Goal: Task Accomplishment & Management: Use online tool/utility

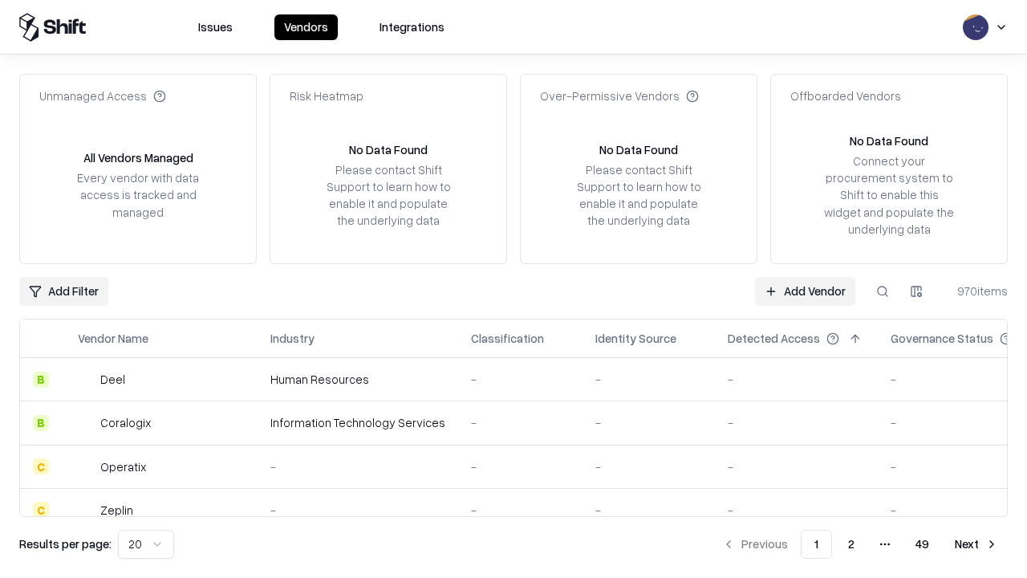
click at [805, 291] on link "Add Vendor" at bounding box center [805, 291] width 100 height 29
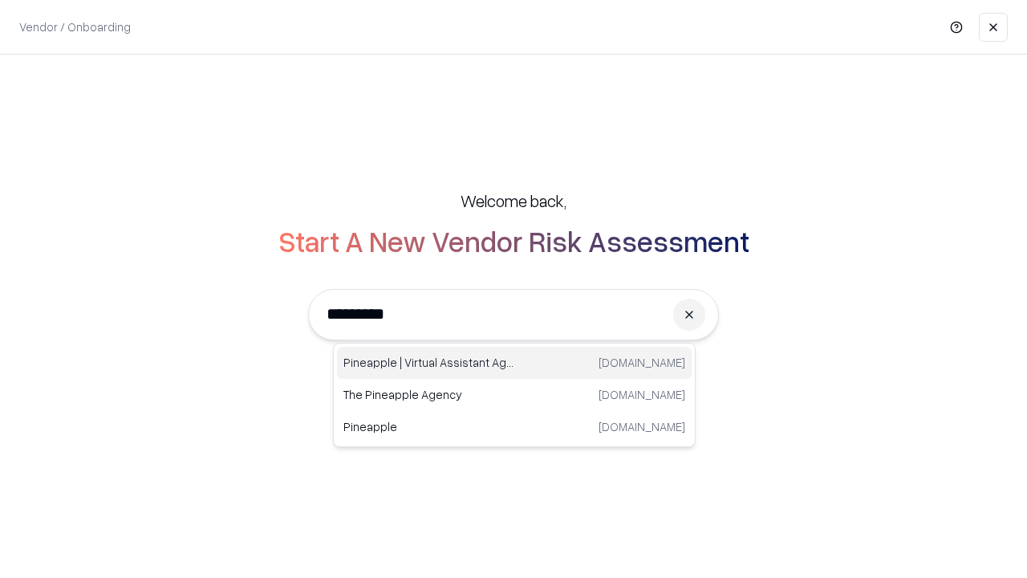
click at [514, 363] on div "Pineapple | Virtual Assistant Agency [DOMAIN_NAME]" at bounding box center [514, 363] width 355 height 32
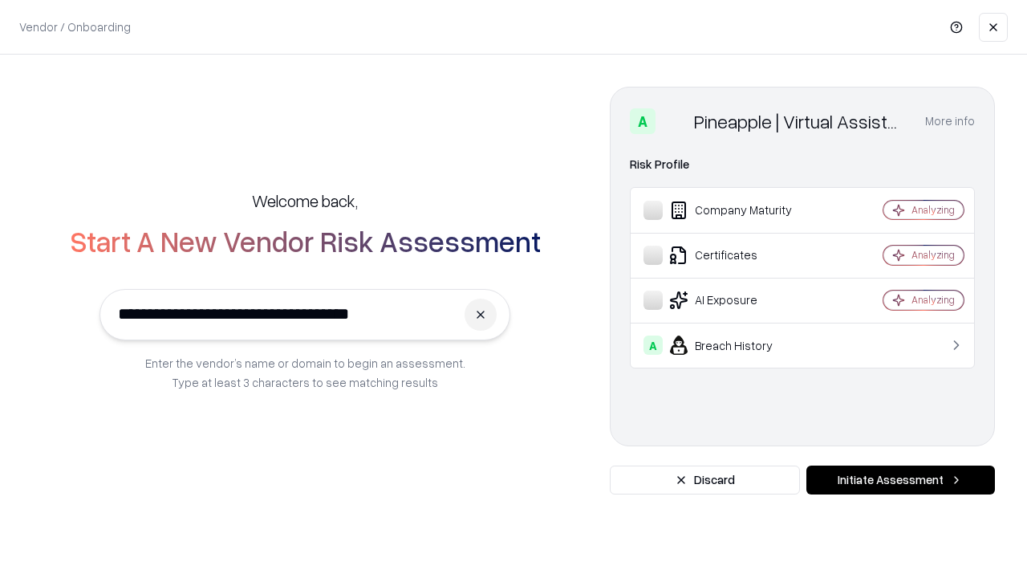
type input "**********"
click at [900, 480] on button "Initiate Assessment" at bounding box center [901, 479] width 189 height 29
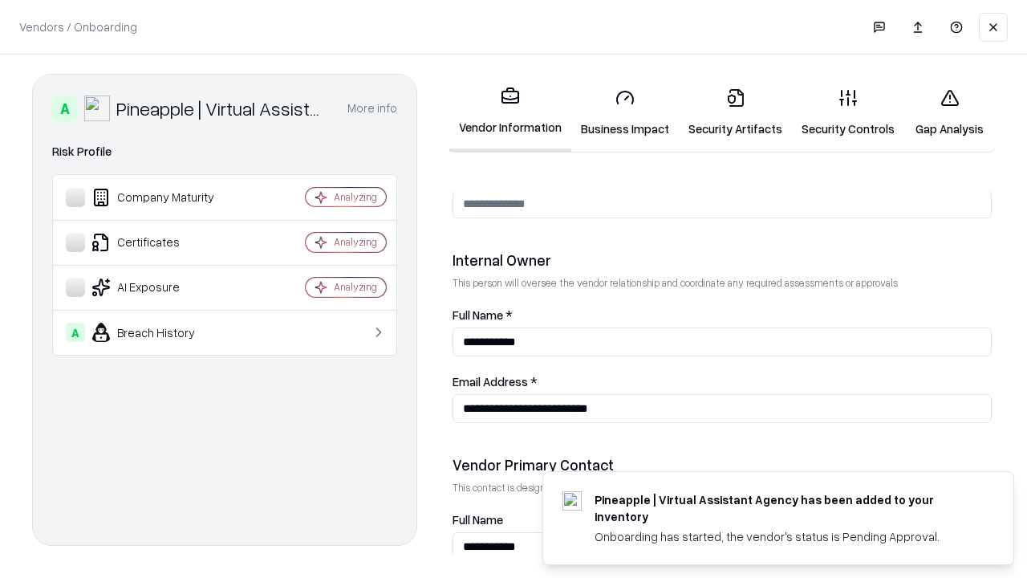
scroll to position [831, 0]
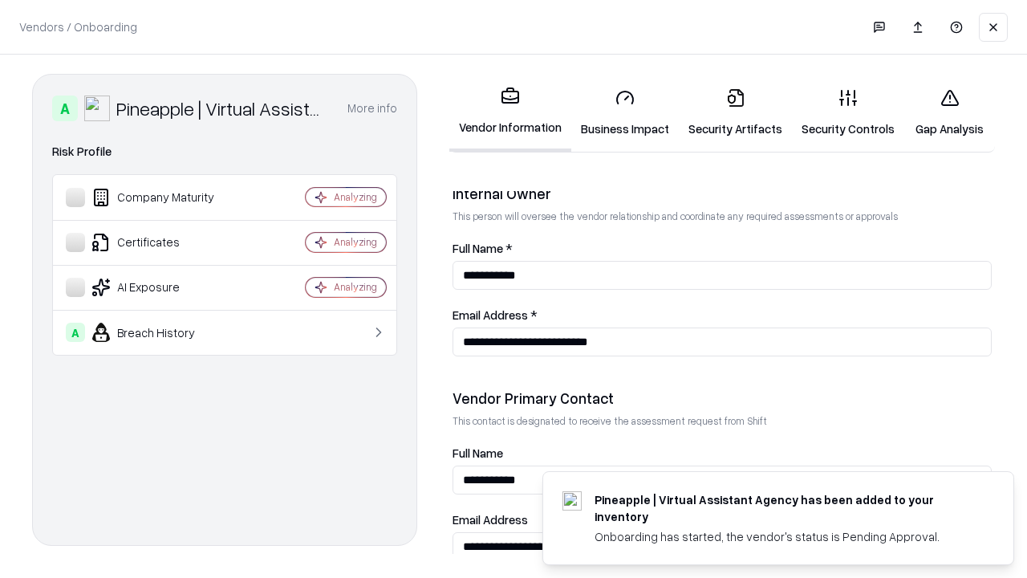
click at [625, 112] on link "Business Impact" at bounding box center [625, 112] width 108 height 75
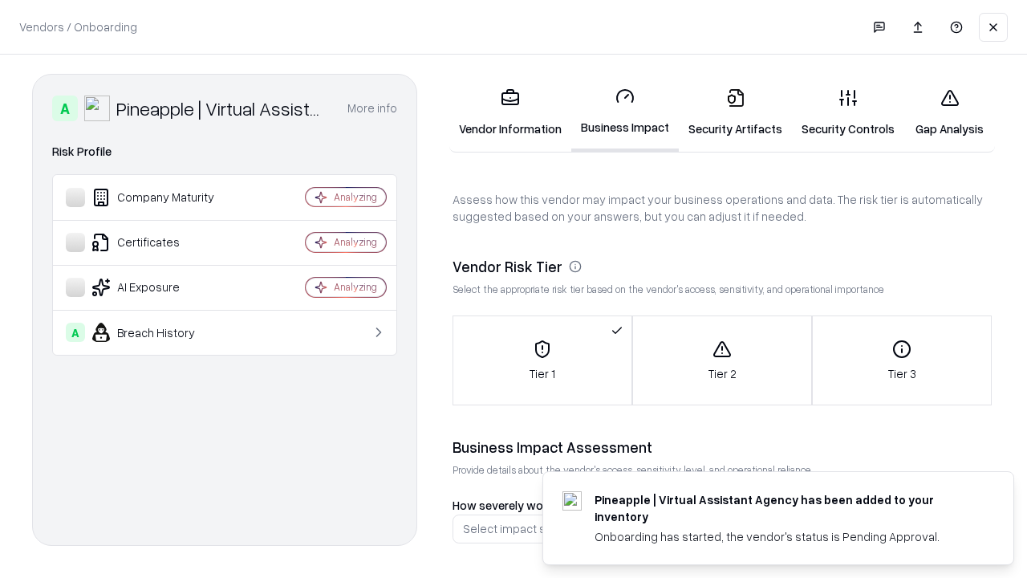
click at [949, 112] on link "Gap Analysis" at bounding box center [949, 112] width 91 height 75
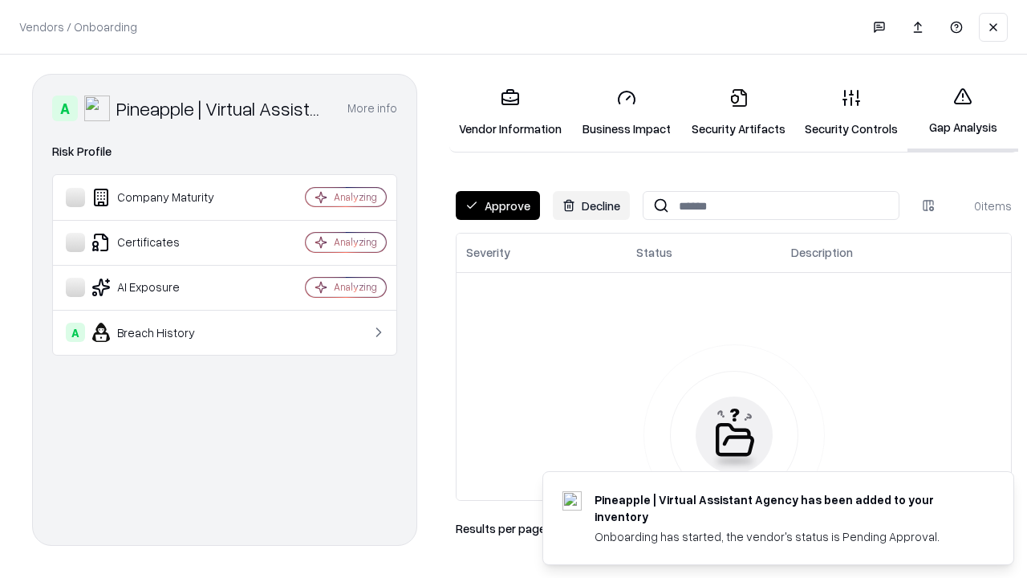
click at [498, 205] on button "Approve" at bounding box center [498, 205] width 84 height 29
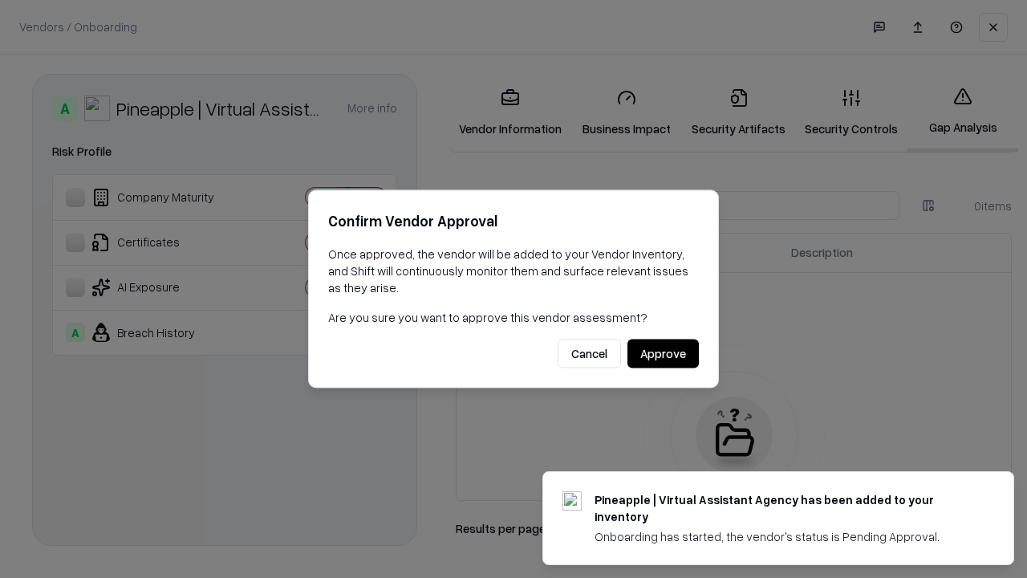
click at [663, 353] on button "Approve" at bounding box center [663, 353] width 71 height 29
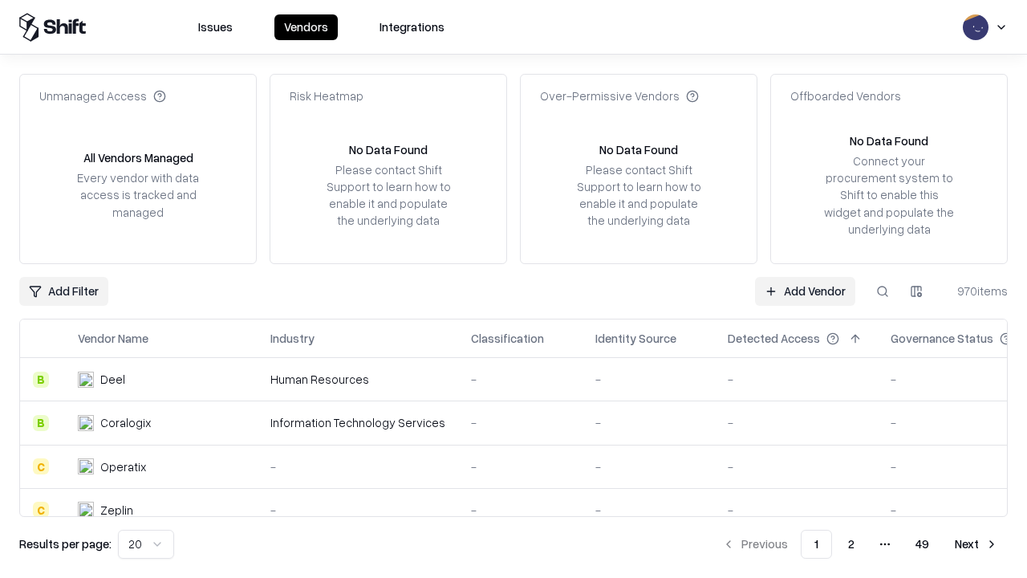
type input "**********"
click at [805, 291] on link "Add Vendor" at bounding box center [805, 291] width 100 height 29
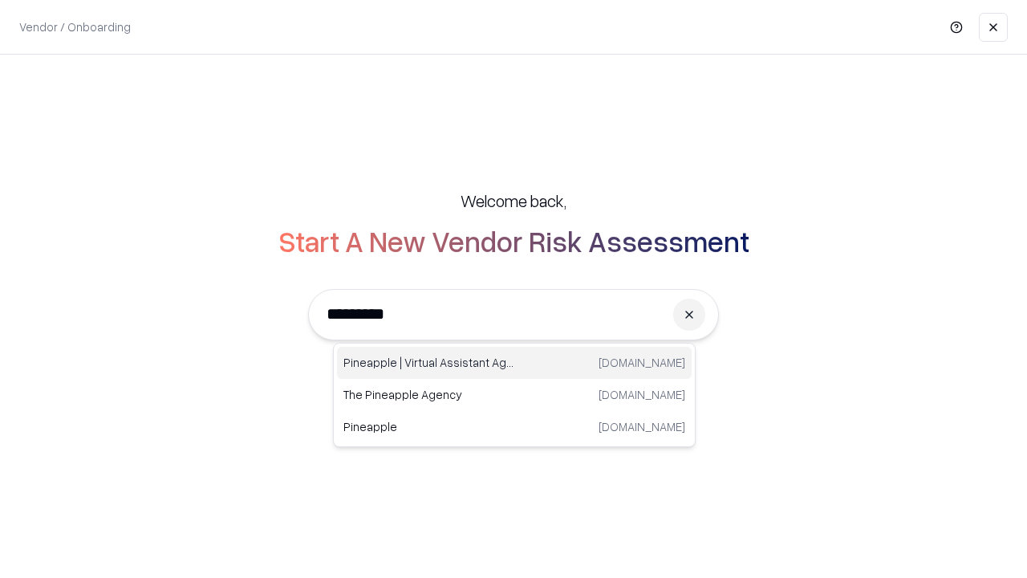
click at [514, 363] on div "Pineapple | Virtual Assistant Agency [DOMAIN_NAME]" at bounding box center [514, 363] width 355 height 32
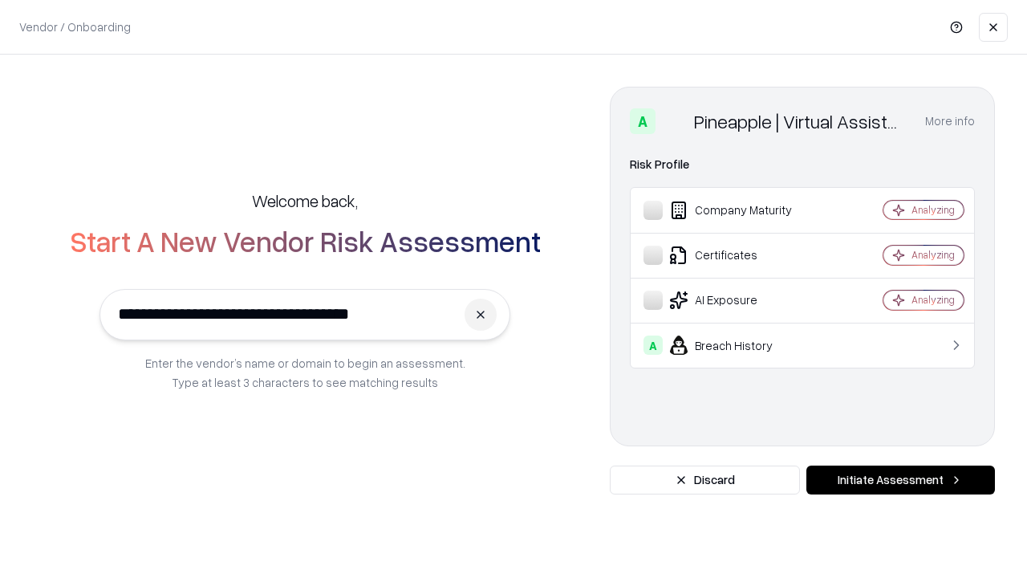
type input "**********"
click at [900, 480] on button "Initiate Assessment" at bounding box center [901, 479] width 189 height 29
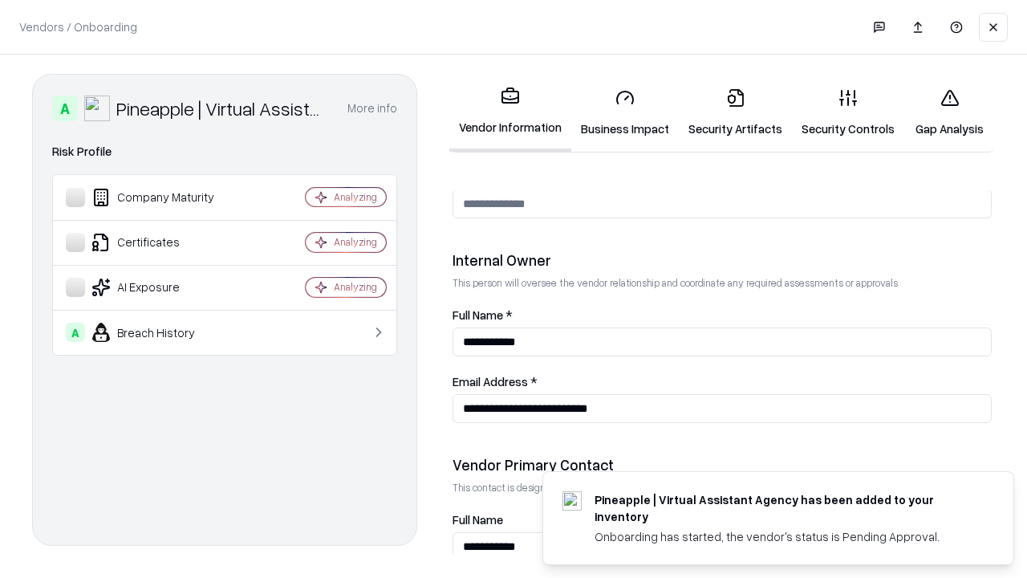
scroll to position [831, 0]
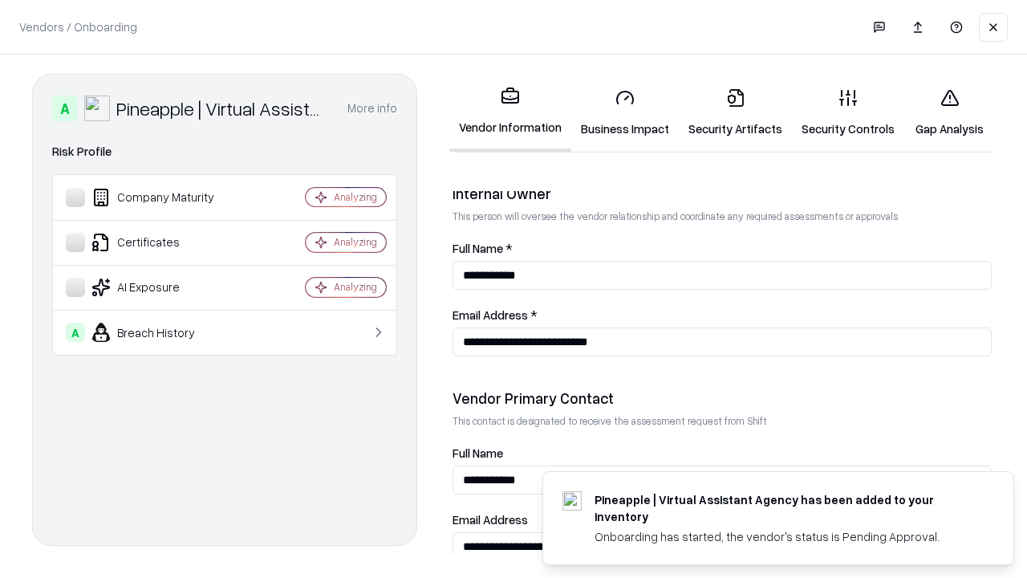
click at [949, 112] on link "Gap Analysis" at bounding box center [949, 112] width 91 height 75
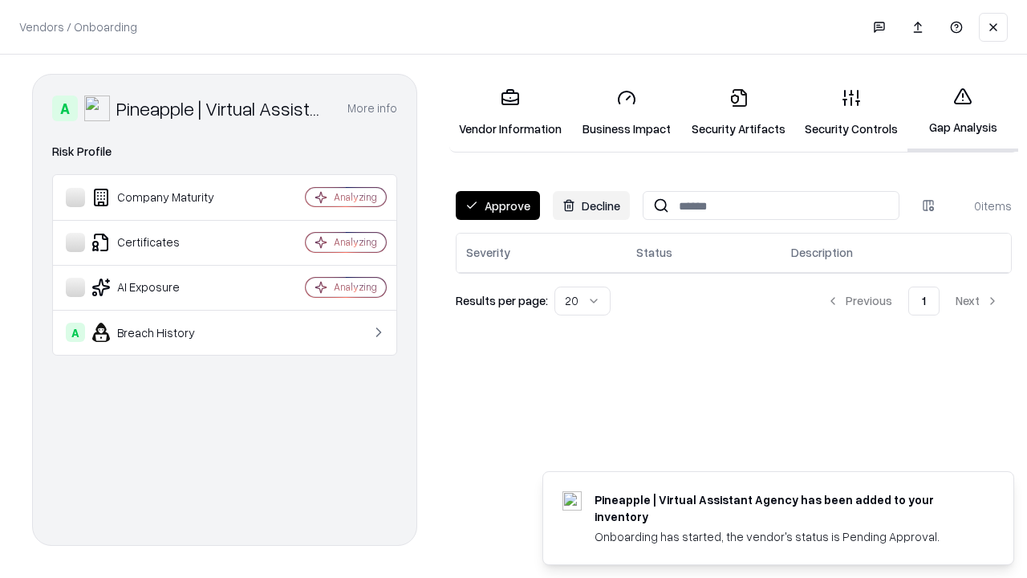
click at [498, 205] on button "Approve" at bounding box center [498, 205] width 84 height 29
